Goal: Find specific page/section: Find specific page/section

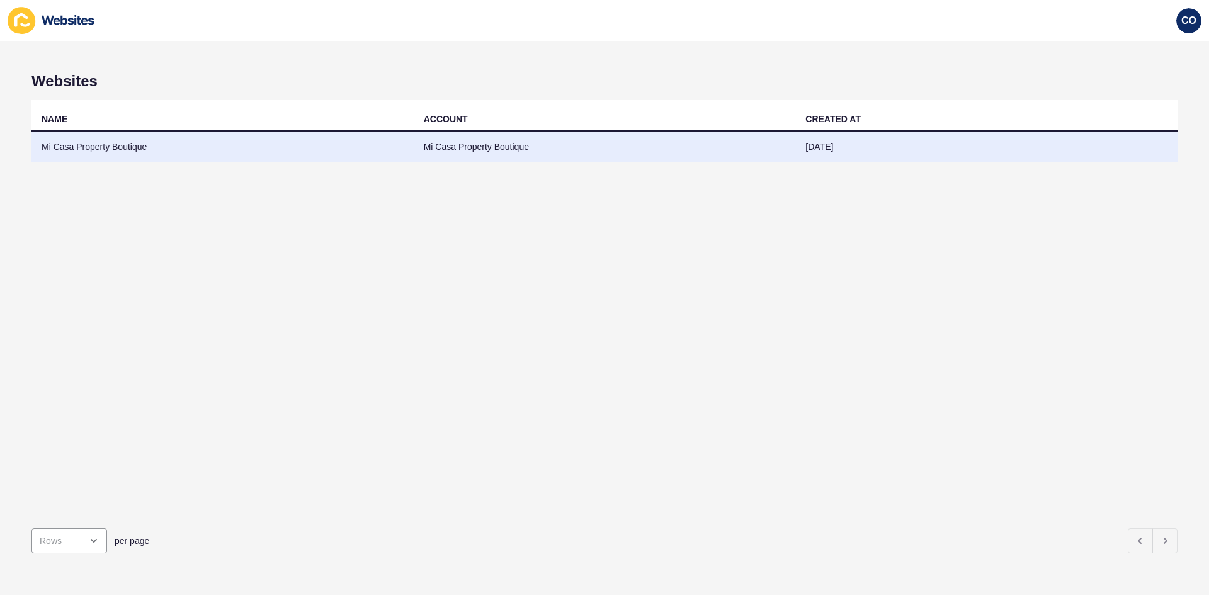
click at [96, 141] on td "Mi Casa Property Boutique" at bounding box center [222, 147] width 382 height 31
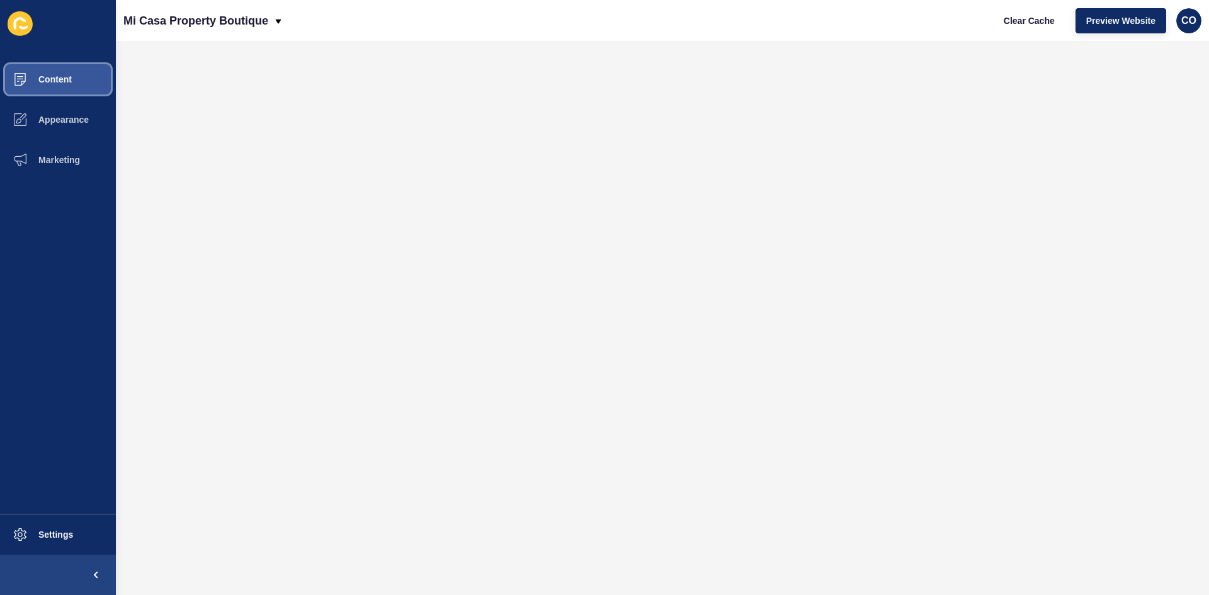
click at [62, 79] on span "Content" at bounding box center [35, 79] width 74 height 10
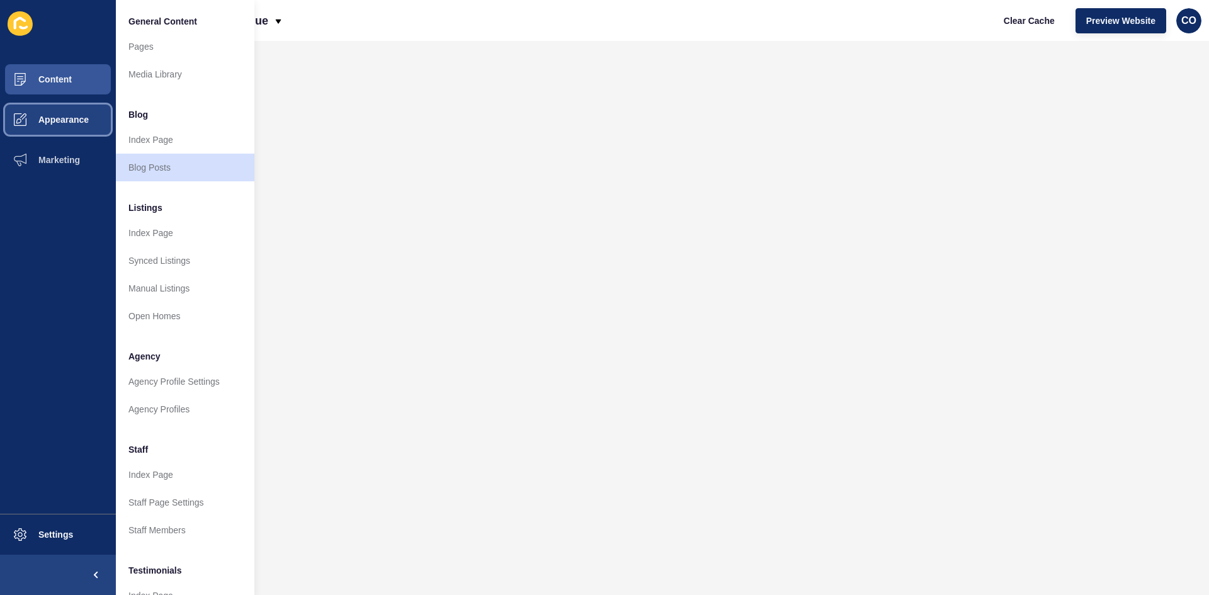
click at [87, 120] on span "Appearance" at bounding box center [43, 120] width 91 height 10
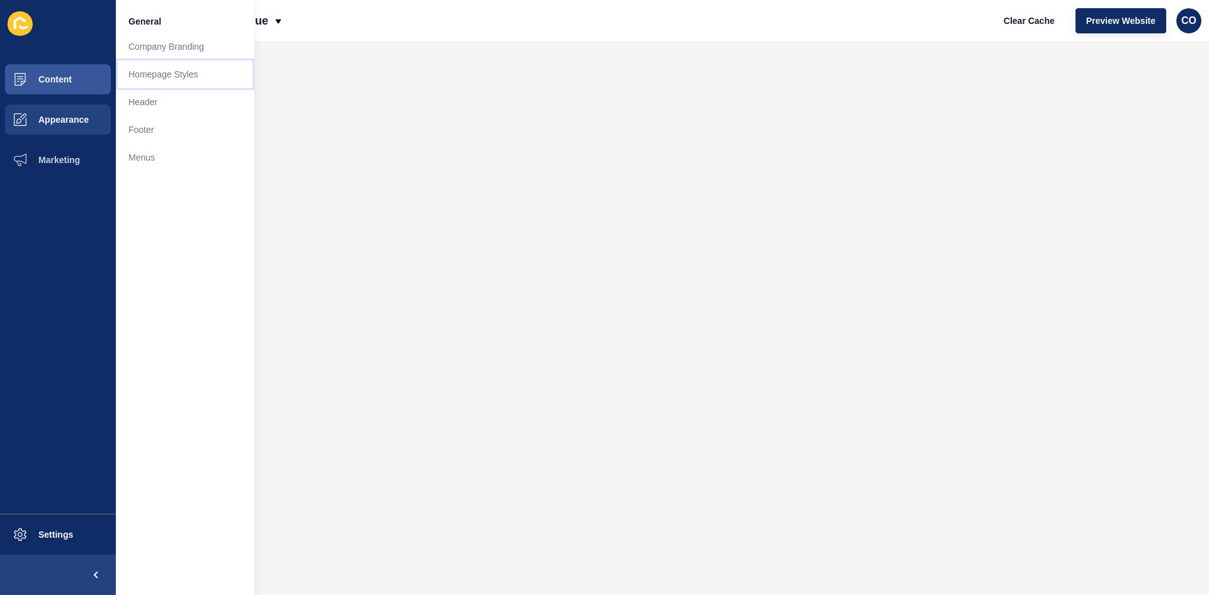
drag, startPoint x: 174, startPoint y: 71, endPoint x: 185, endPoint y: 71, distance: 11.4
click at [176, 71] on link "Homepage Styles" at bounding box center [185, 74] width 139 height 28
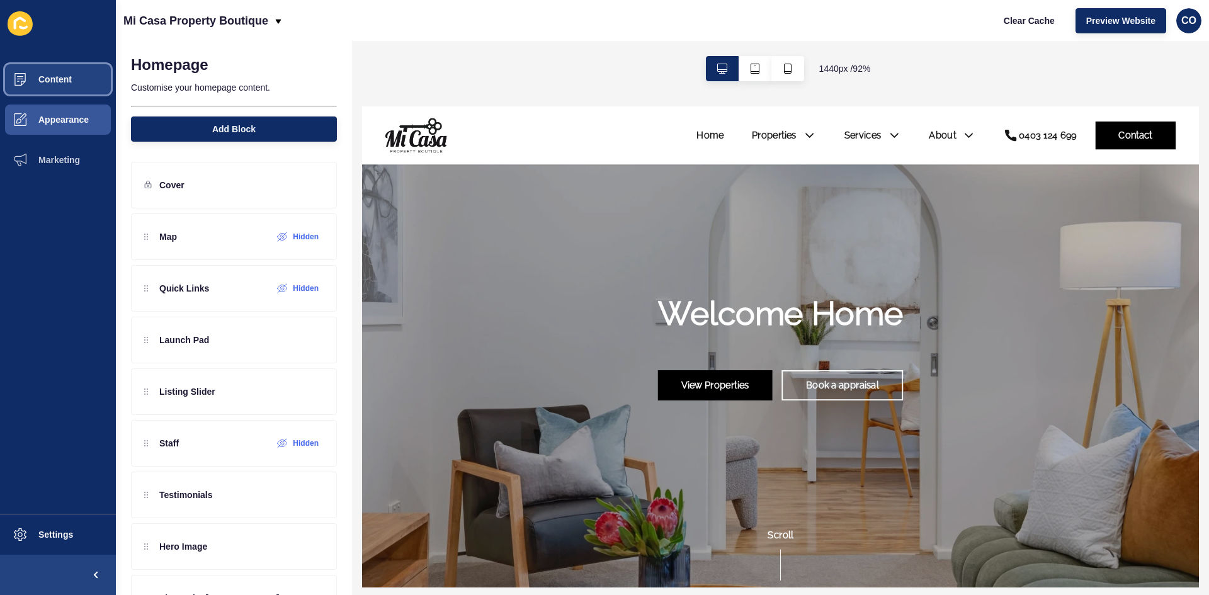
click at [57, 79] on span "Content" at bounding box center [35, 79] width 74 height 10
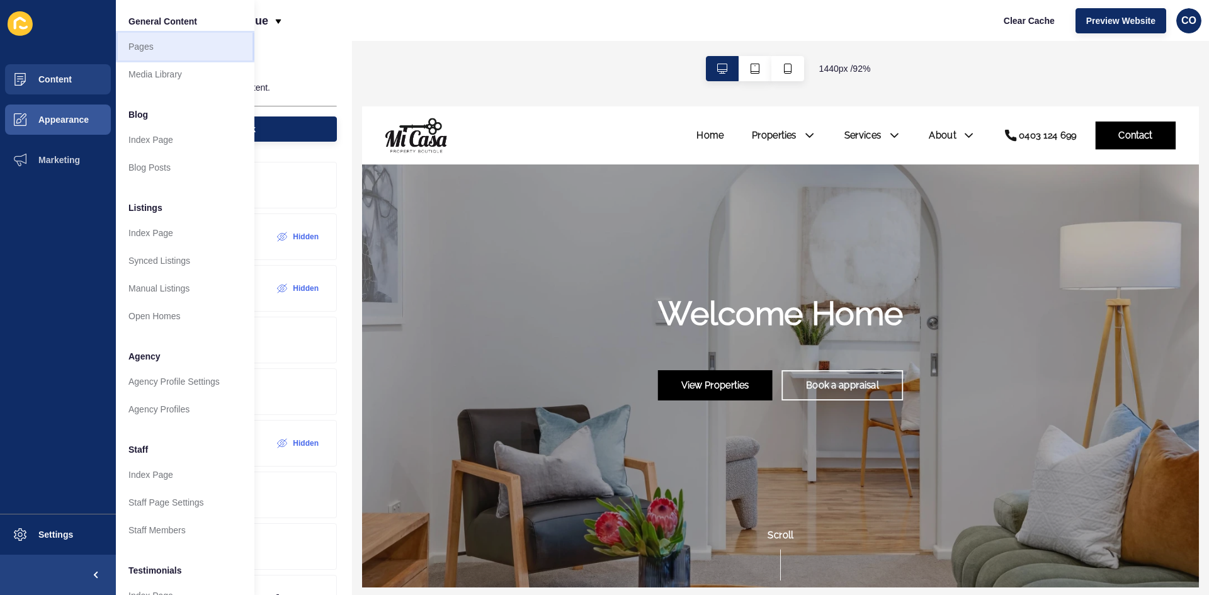
click at [141, 45] on link "Pages" at bounding box center [185, 47] width 139 height 28
